Goal: Find specific page/section: Find specific page/section

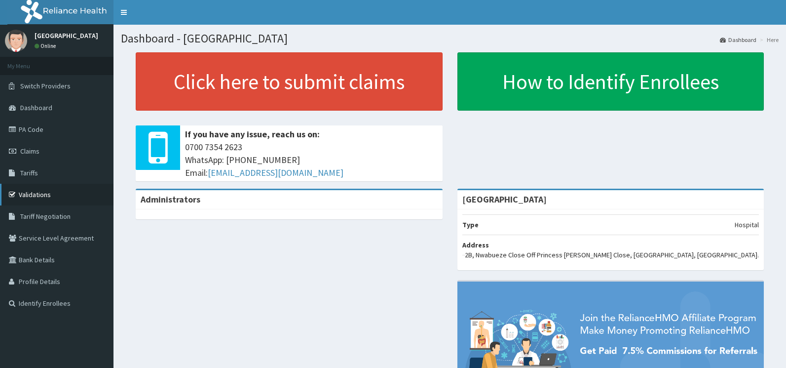
click at [28, 190] on link "Validations" at bounding box center [57, 195] width 114 height 22
click at [40, 194] on link "Validations" at bounding box center [57, 195] width 114 height 22
